Goal: Task Accomplishment & Management: Use online tool/utility

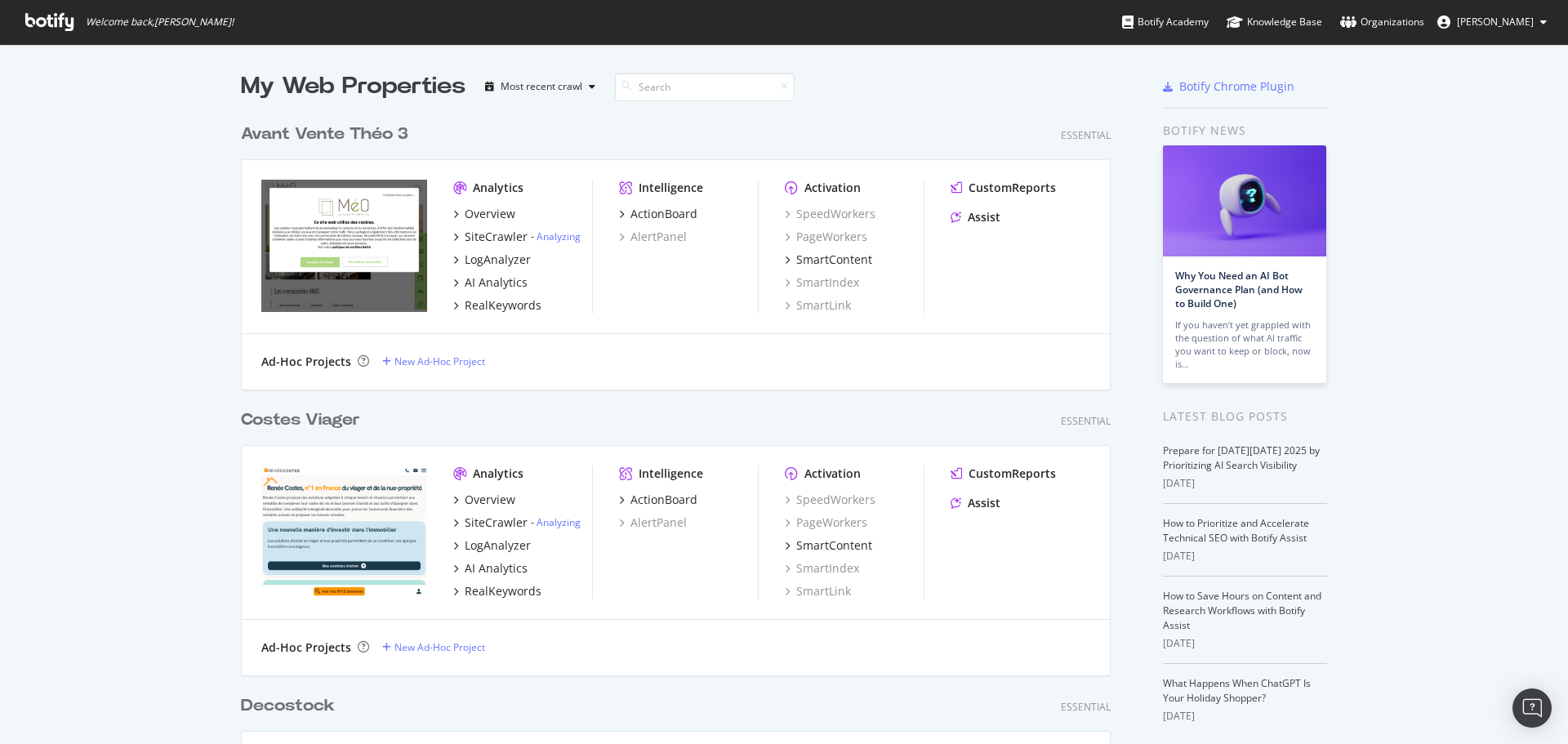
scroll to position [5887, 871]
click at [653, 79] on input at bounding box center [705, 87] width 180 height 29
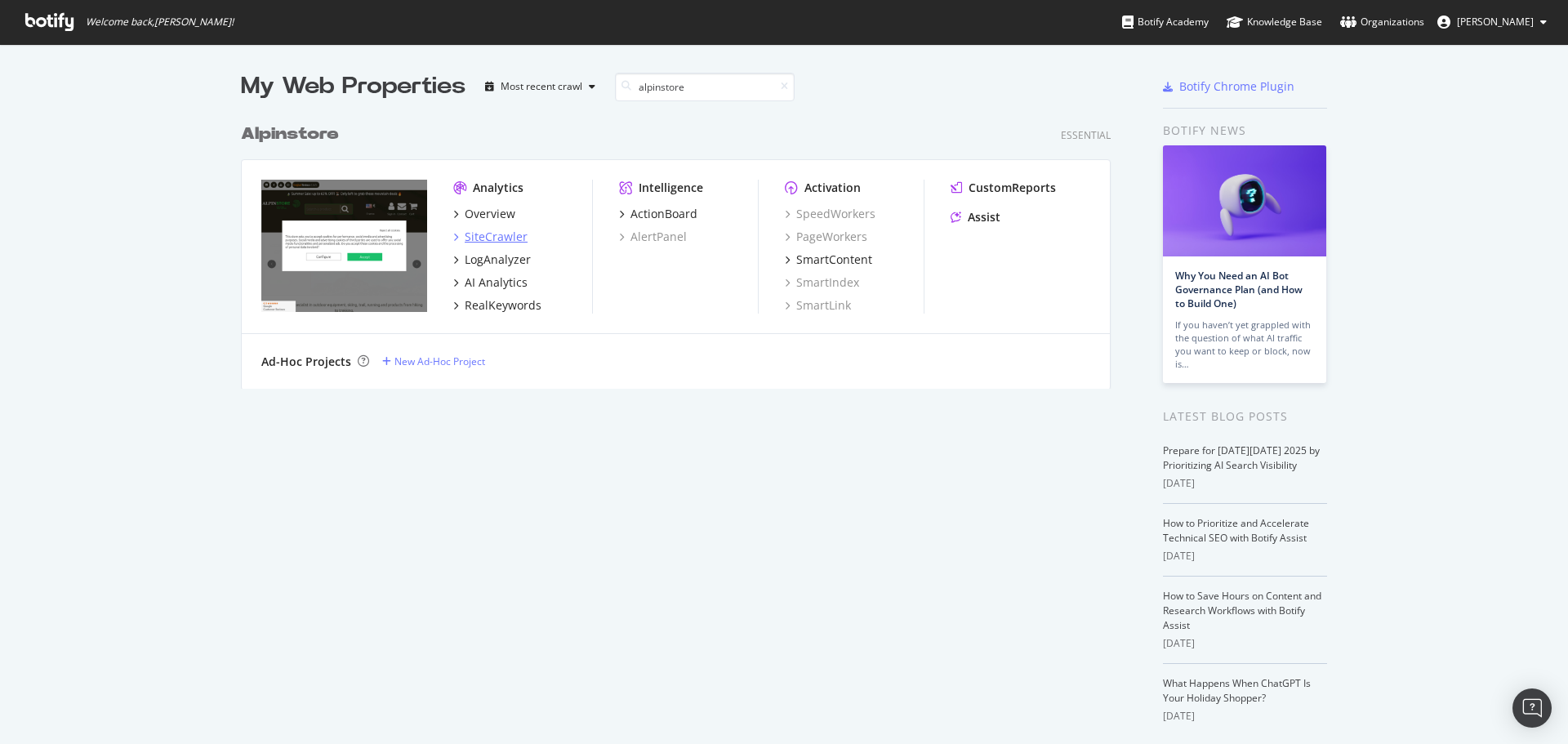
type input "alpinstore"
click at [495, 238] on div "SiteCrawler" at bounding box center [496, 237] width 63 height 16
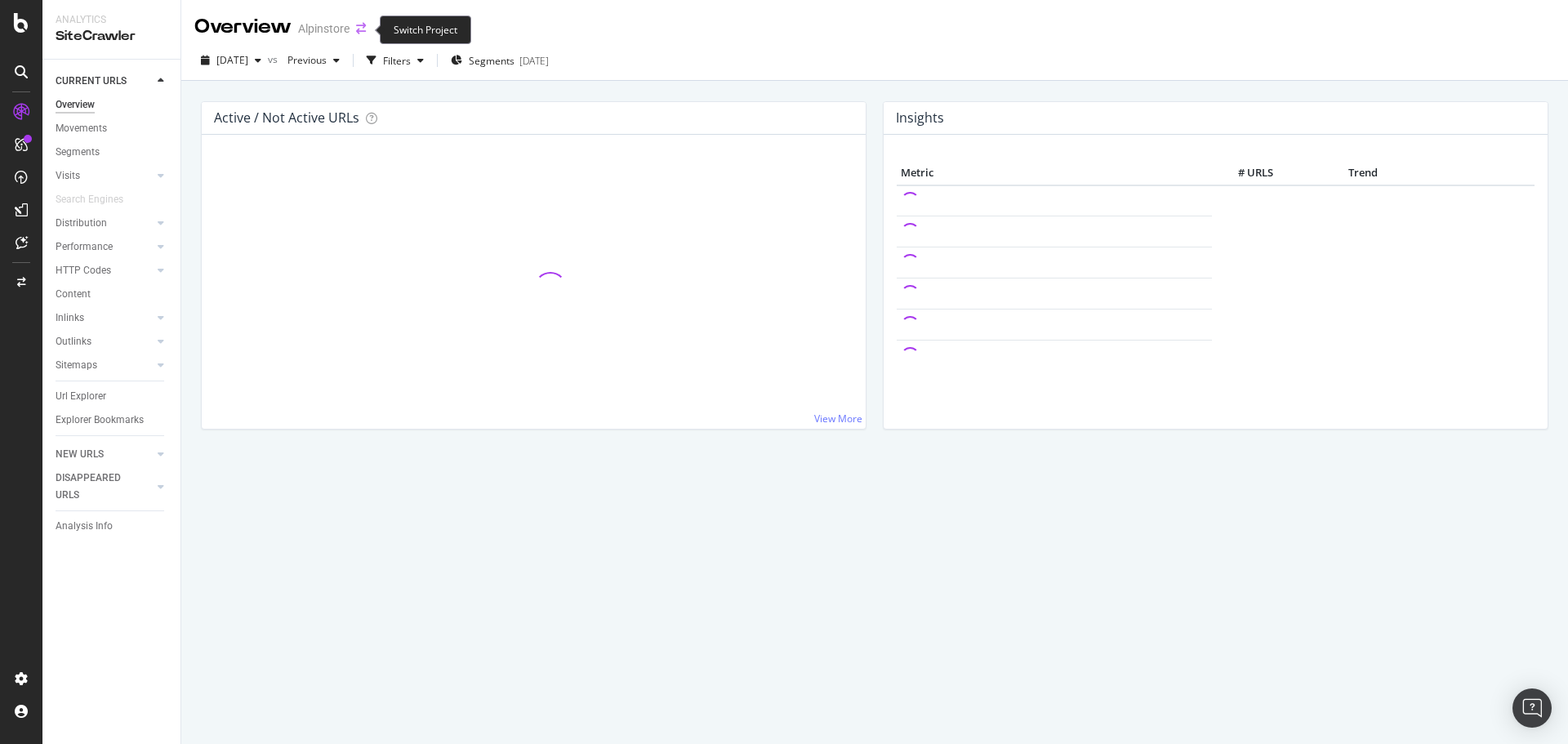
click at [363, 31] on icon "arrow-right-arrow-left" at bounding box center [361, 29] width 10 height 12
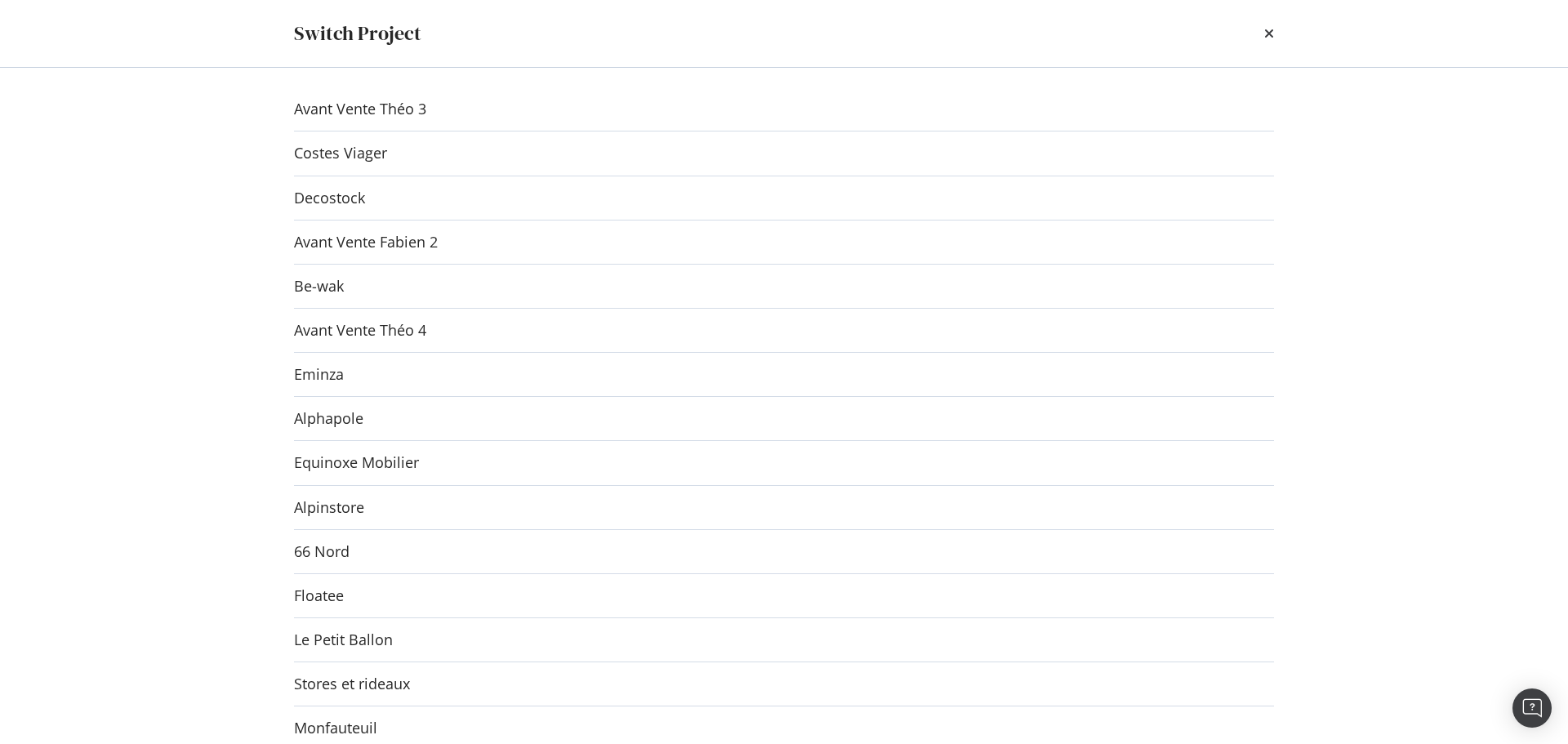
click at [1274, 30] on div "Switch Project" at bounding box center [784, 33] width 1045 height 67
click at [223, 393] on div "Switch Project Avant Vente Théo 3 Costes Viager Decostock Avant Vente Fabien 2 …" at bounding box center [784, 372] width 1568 height 744
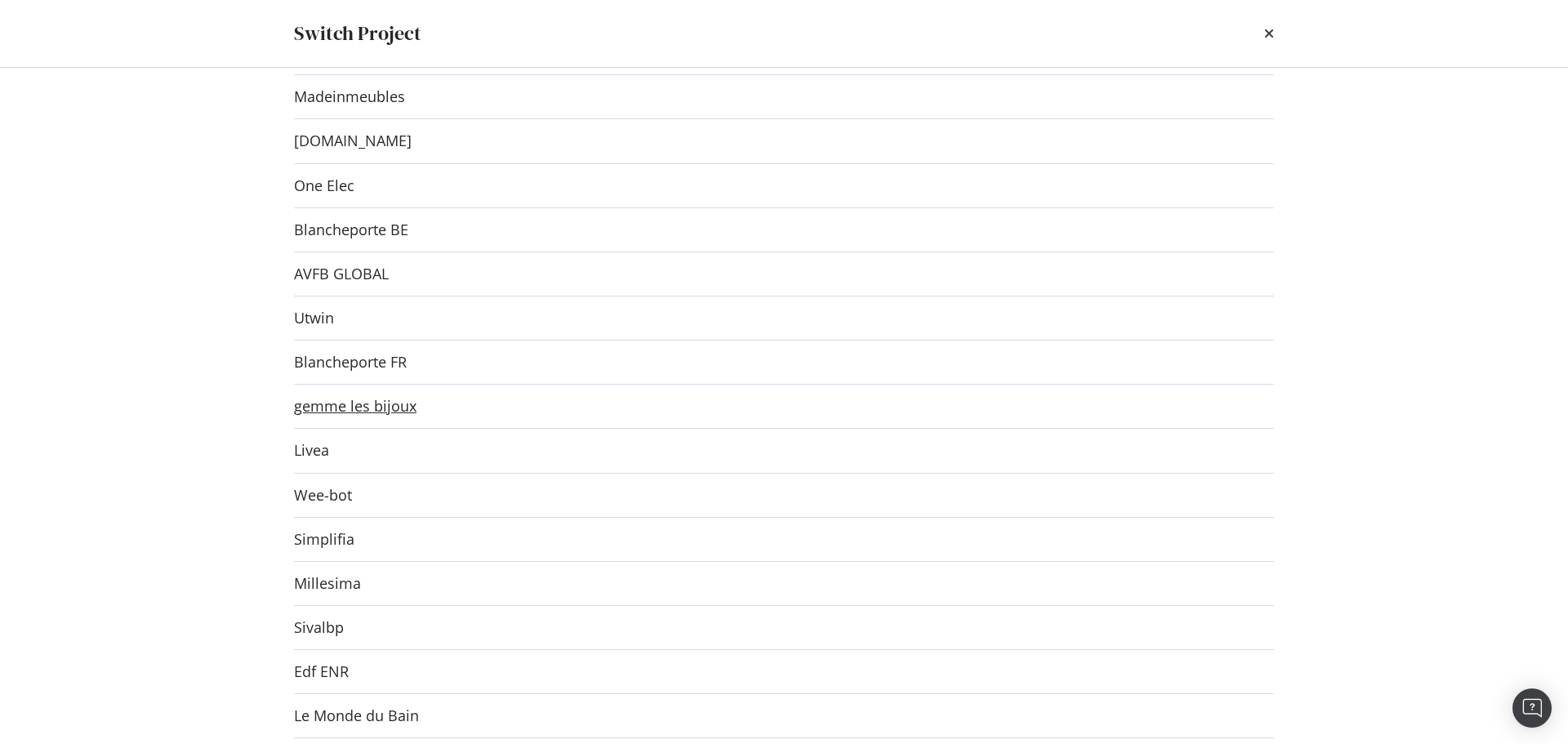
click at [401, 412] on link "gemme les bijoux" at bounding box center [355, 406] width 123 height 17
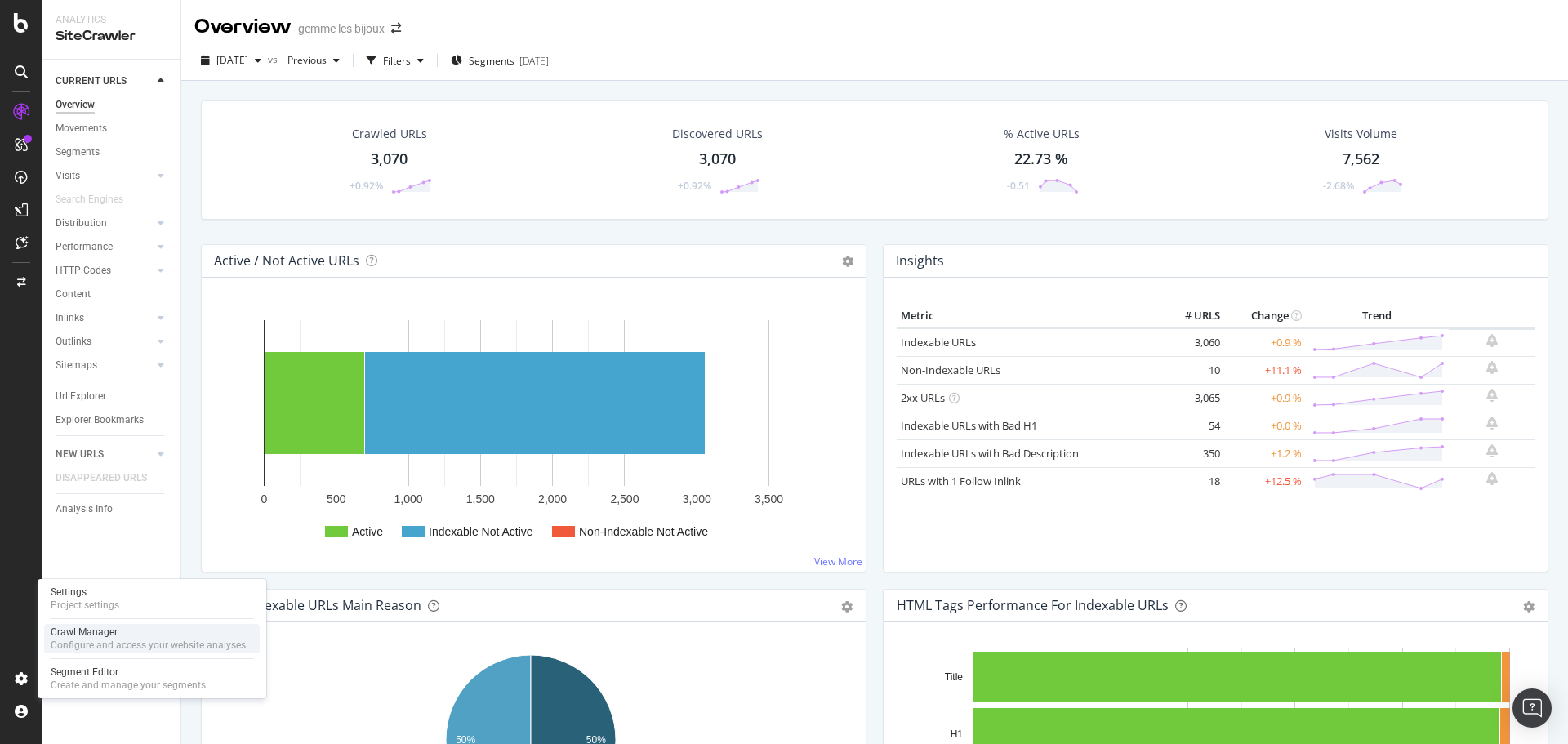
click at [91, 643] on div "Configure and access your website analyses" at bounding box center [148, 646] width 195 height 13
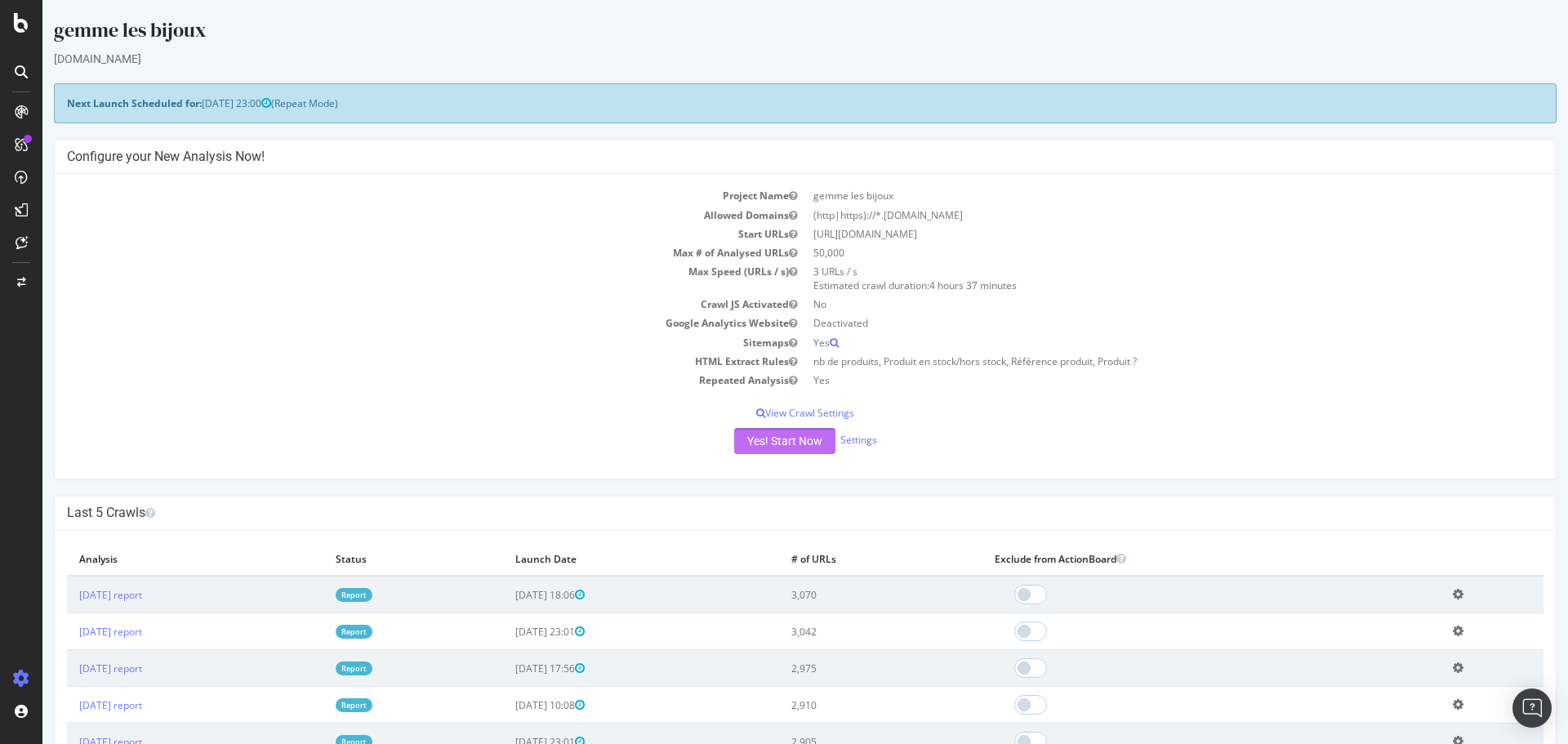
click at [782, 439] on button "Yes! Start Now" at bounding box center [784, 441] width 101 height 26
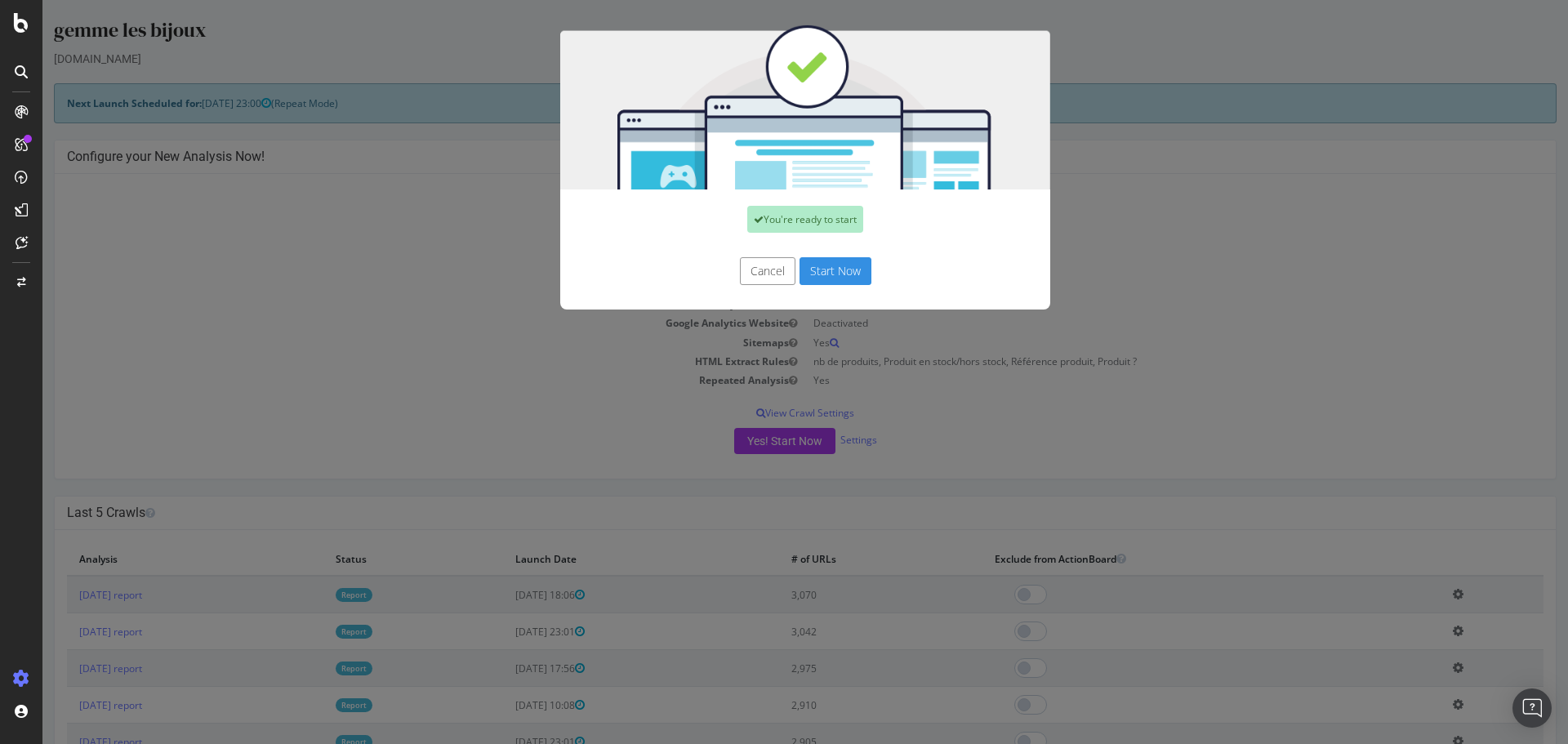
click at [850, 262] on button "Start Now" at bounding box center [835, 271] width 72 height 28
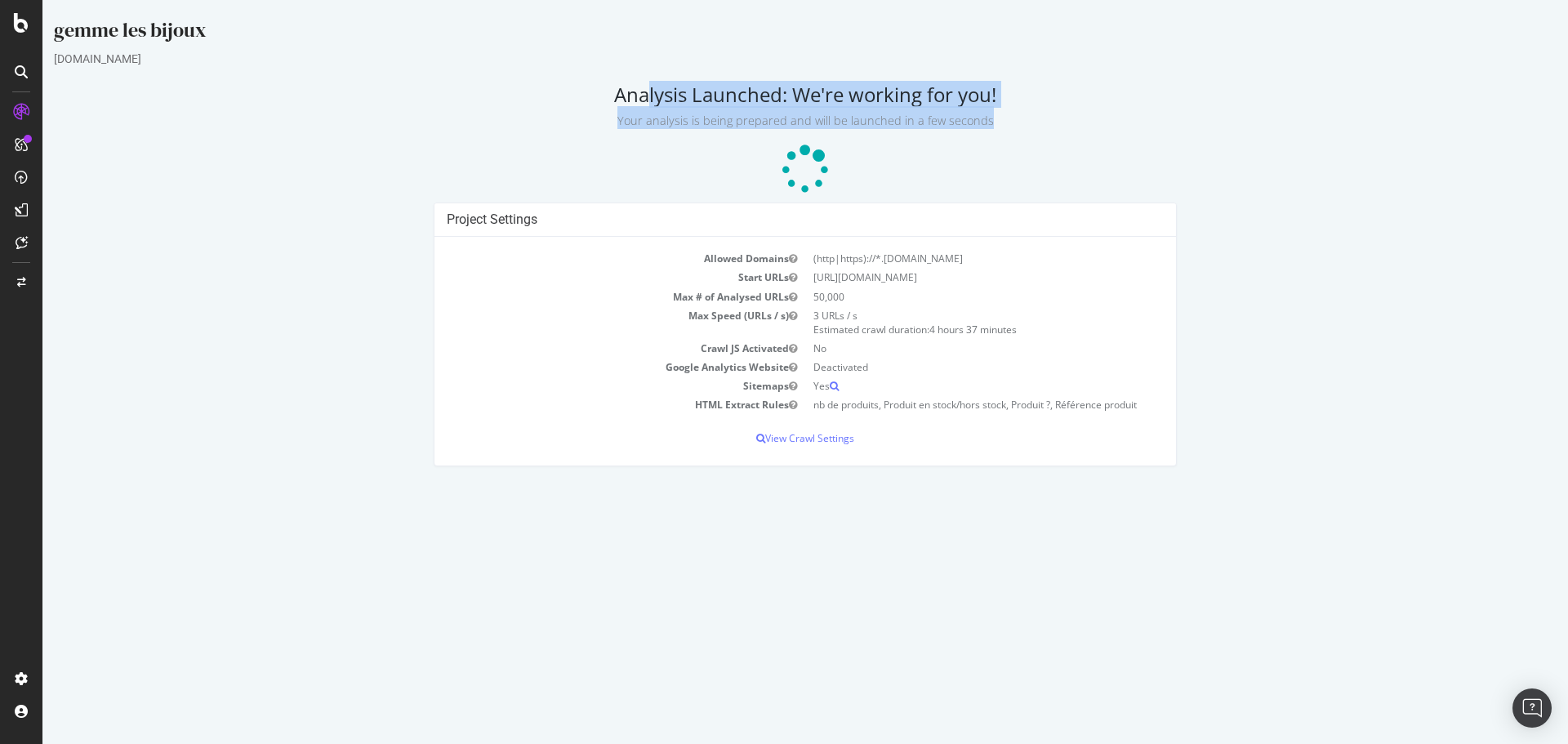
drag, startPoint x: 589, startPoint y: 78, endPoint x: 1077, endPoint y: 133, distance: 491.1
click at [1077, 133] on div "gemme les bijoux [DOMAIN_NAME] Analysis Launched: We're working for you! Your a…" at bounding box center [805, 250] width 1525 height 467
drag, startPoint x: 1073, startPoint y: 158, endPoint x: 568, endPoint y: 82, distance: 510.7
click at [568, 82] on div "gemme les bijoux [DOMAIN_NAME] Analysis Launched: We're working for you! Your a…" at bounding box center [805, 250] width 1525 height 467
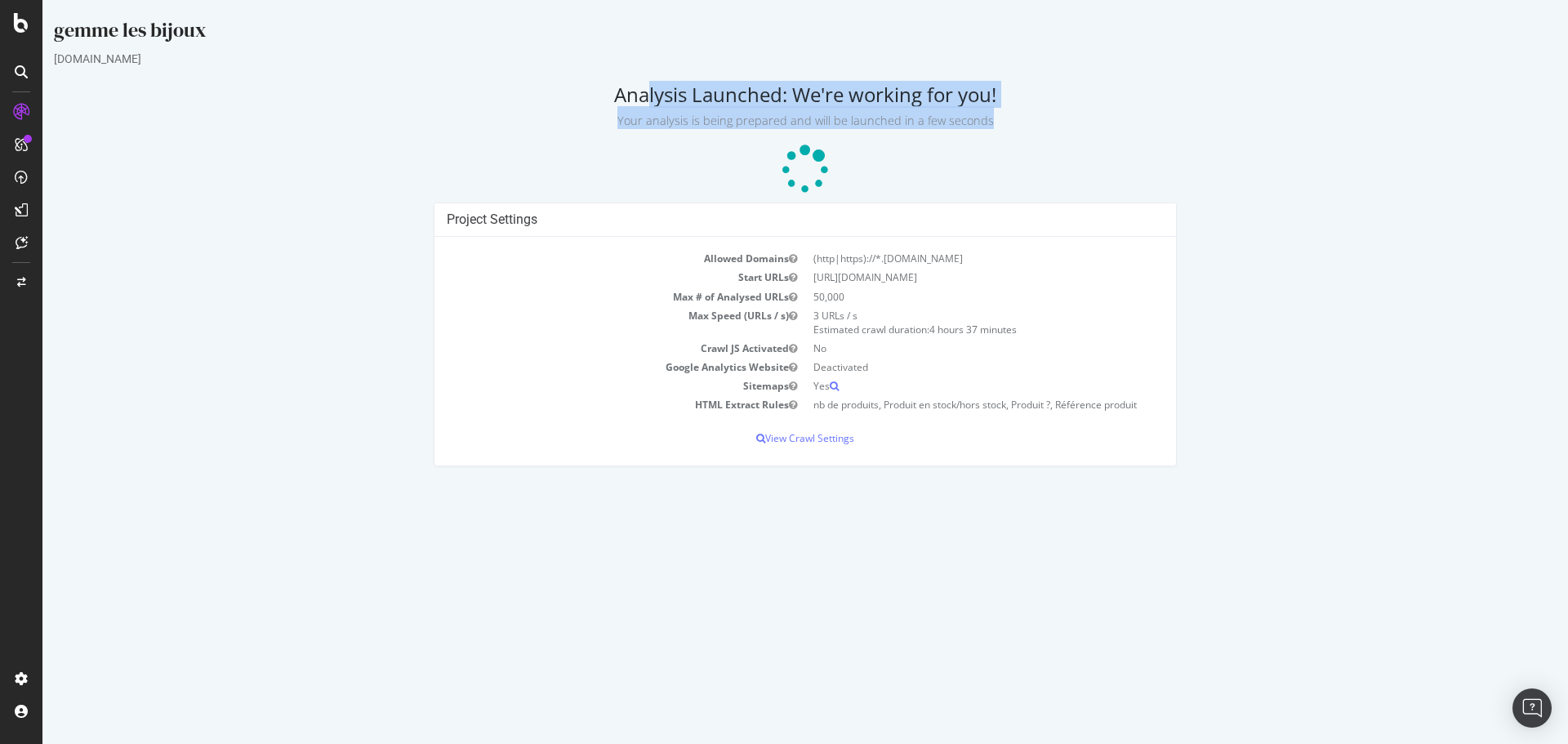
click at [568, 82] on div "gemme les bijoux [DOMAIN_NAME] Analysis Launched: We're working for you! Your a…" at bounding box center [805, 250] width 1525 height 467
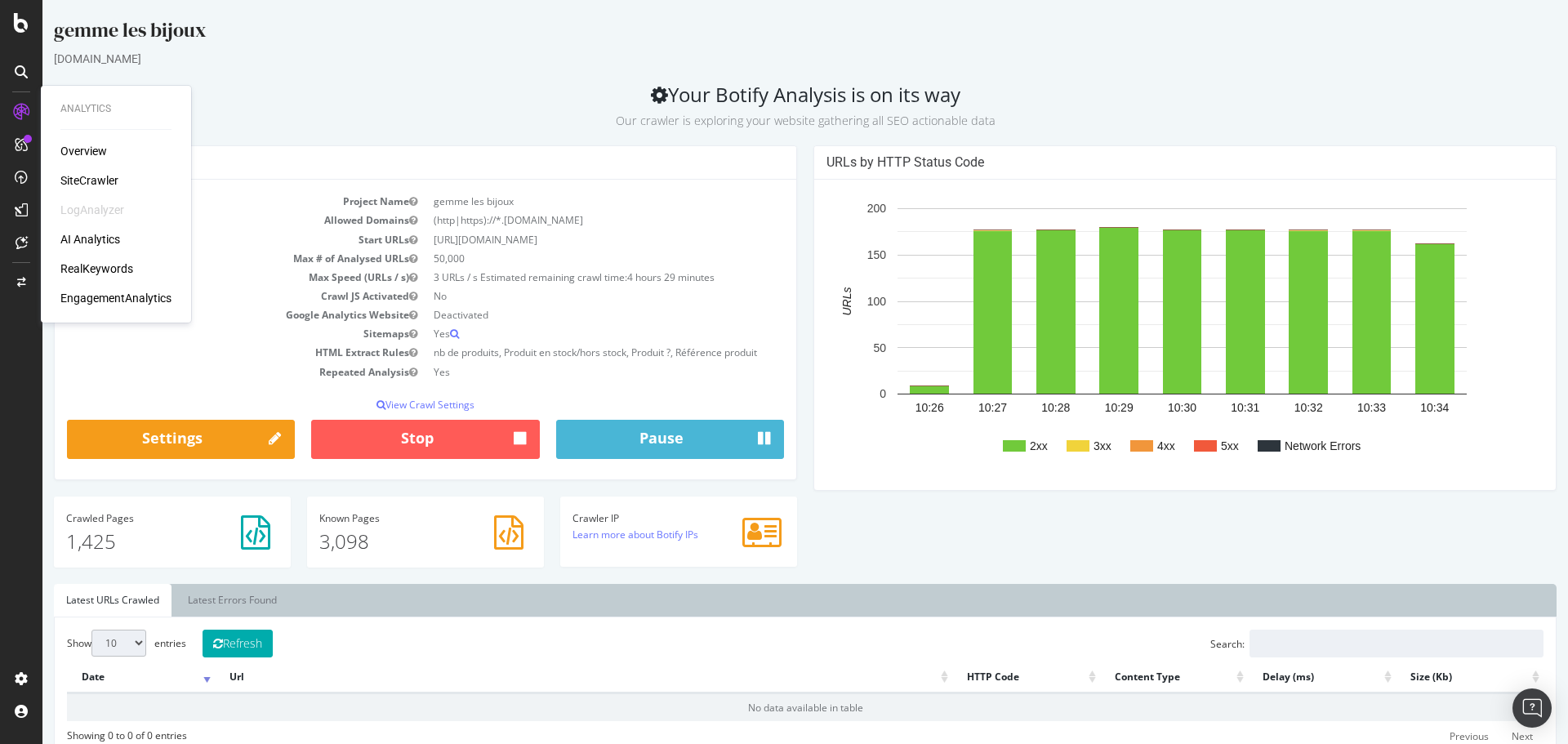
click at [86, 180] on div "SiteCrawler" at bounding box center [89, 181] width 58 height 16
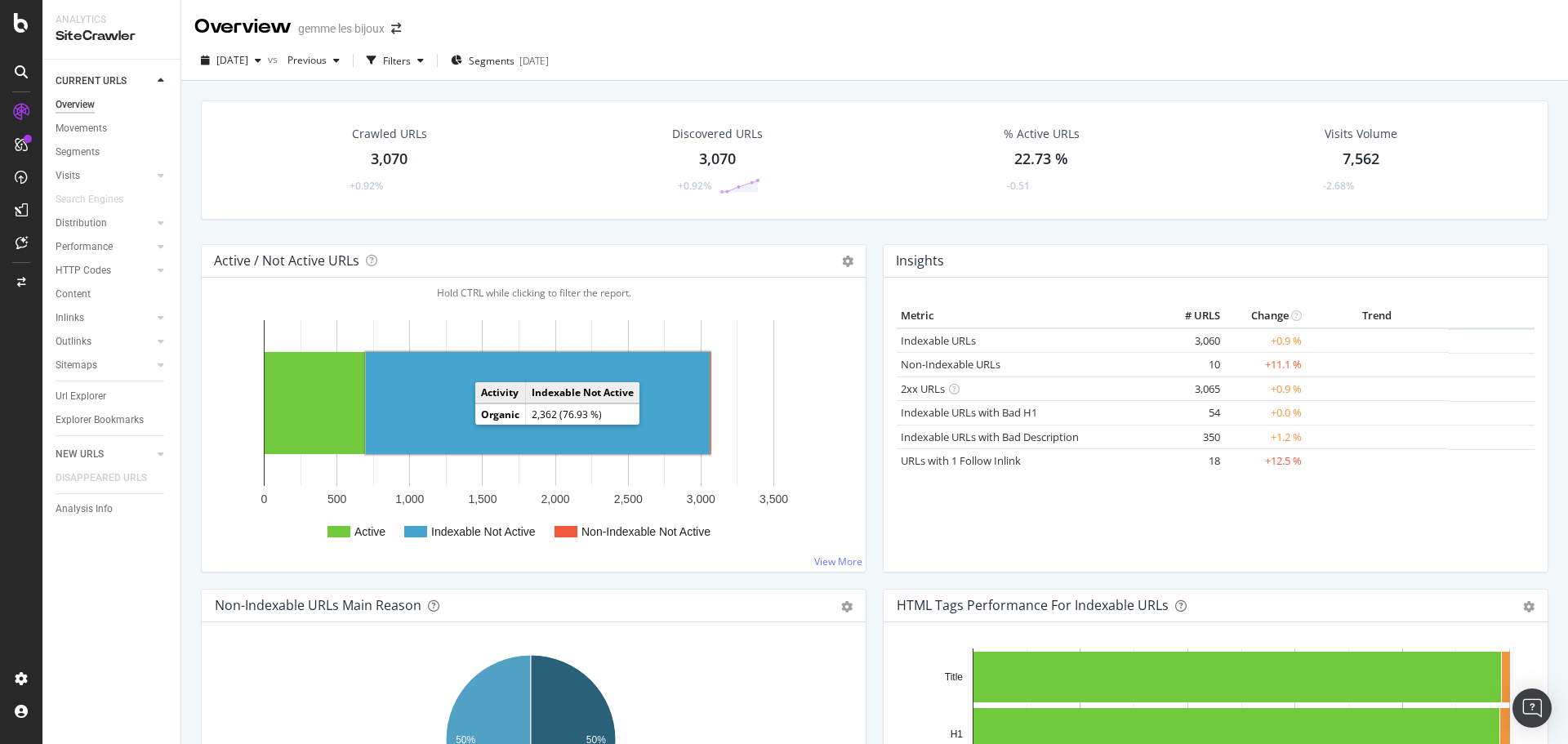
scroll to position [245, 0]
